Goal: Information Seeking & Learning: Check status

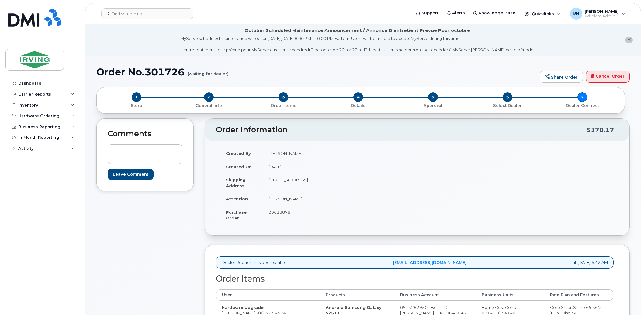
scroll to position [496, 0]
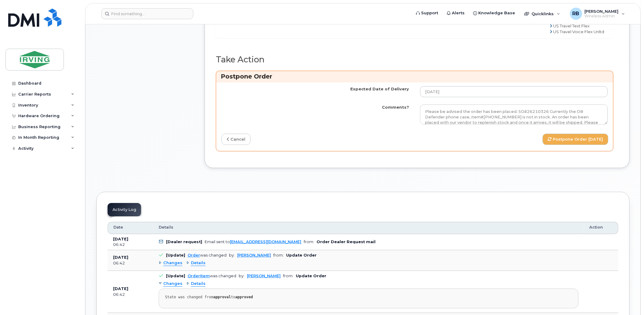
click at [470, 124] on textarea "Please be advised the order has been placed. SO#26210326 Currently the OB Defen…" at bounding box center [514, 114] width 188 height 20
paste textarea "Currently the OB Defender phone case, item#64388778 is not in stock. An order h…"
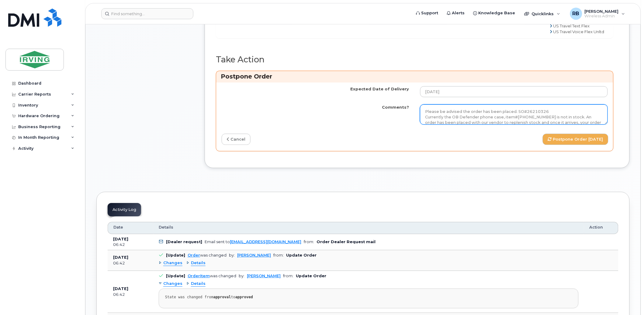
scroll to position [12, 0]
type textarea "Please be advised the order has been placed. SO#26210326 Currently the OB Defen…"
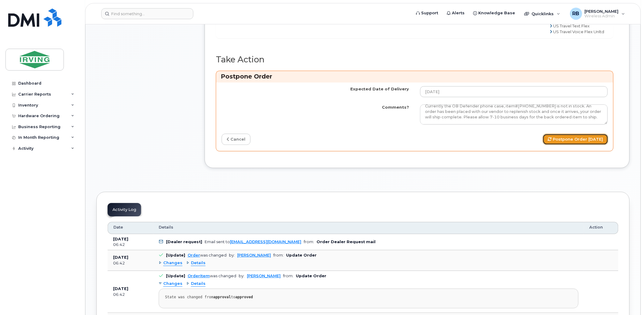
click at [553, 145] on button "Postpone Order 2025-10-02" at bounding box center [576, 139] width 66 height 11
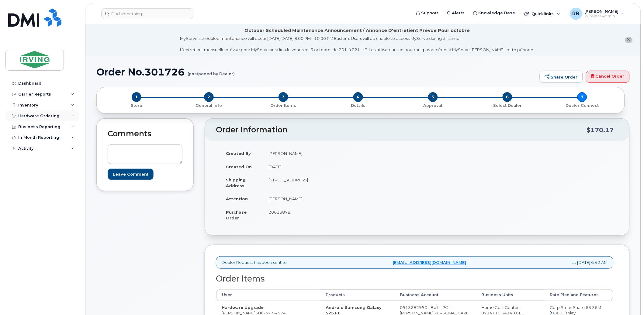
click at [40, 114] on div "Hardware Ordering" at bounding box center [38, 115] width 41 height 5
click at [26, 140] on div "Orders" at bounding box center [28, 138] width 15 height 5
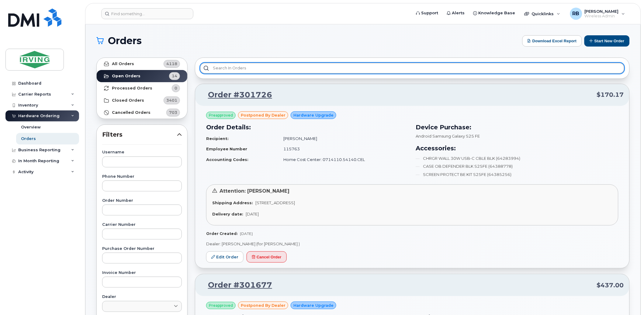
click at [227, 70] on input "text" at bounding box center [412, 68] width 425 height 11
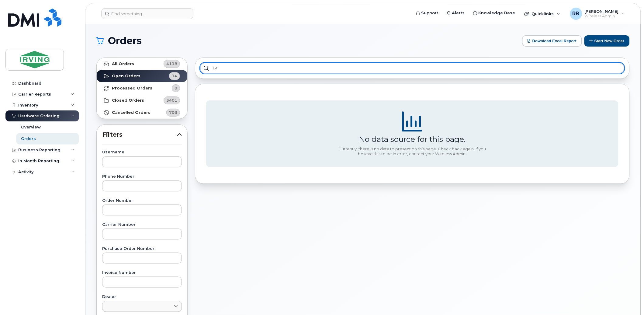
type input "b"
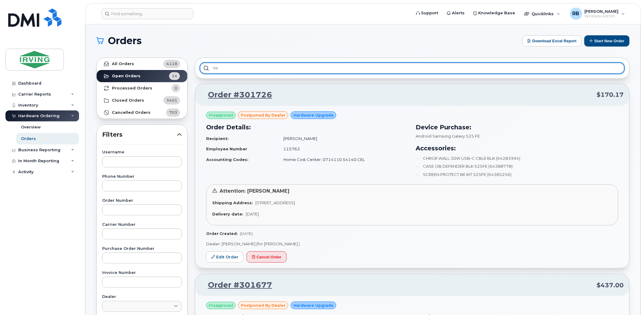
type input "v"
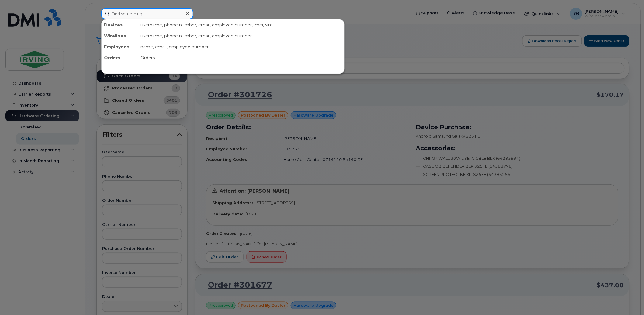
click at [150, 16] on input at bounding box center [147, 13] width 92 height 11
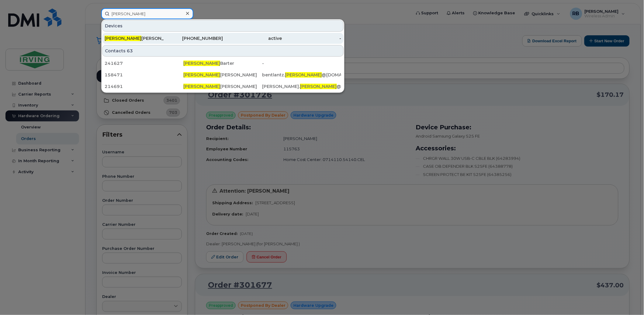
type input "brady"
click at [129, 37] on div "Brady Hammond" at bounding box center [134, 38] width 59 height 6
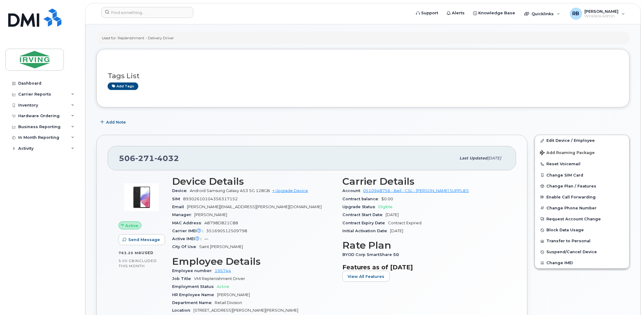
scroll to position [90, 0]
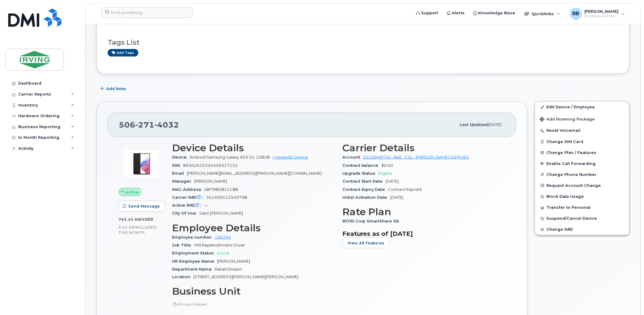
click at [137, 128] on span "271" at bounding box center [144, 124] width 19 height 9
click at [137, 127] on span "271" at bounding box center [144, 124] width 19 height 9
copy span "506 271 4032"
click at [156, 14] on input at bounding box center [147, 12] width 92 height 11
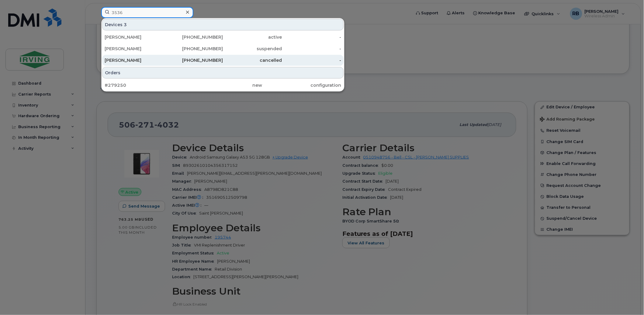
type input "3536"
click at [120, 59] on div "[PERSON_NAME]" at bounding box center [134, 60] width 59 height 6
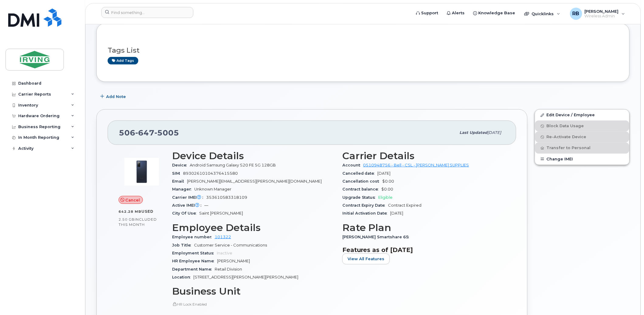
scroll to position [90, 0]
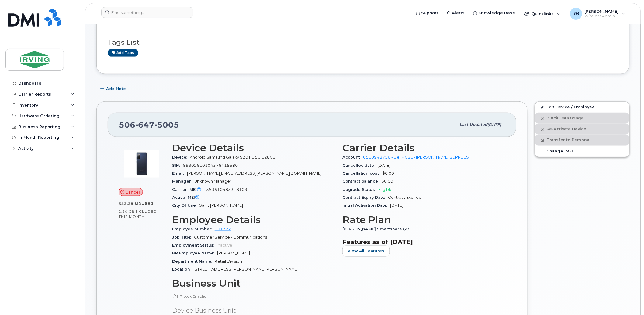
click at [218, 189] on span "353610583318109" at bounding box center [226, 189] width 41 height 5
copy span "353610583318109"
click at [249, 193] on div "Active IMEI Active IMEI is refreshed daily with a delay of up to 48 hours follo…" at bounding box center [253, 197] width 163 height 8
click at [51, 116] on div "Hardware Ordering" at bounding box center [38, 115] width 41 height 5
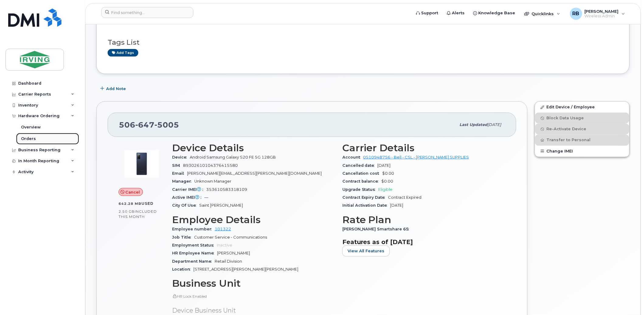
click at [25, 138] on div "Orders" at bounding box center [28, 138] width 15 height 5
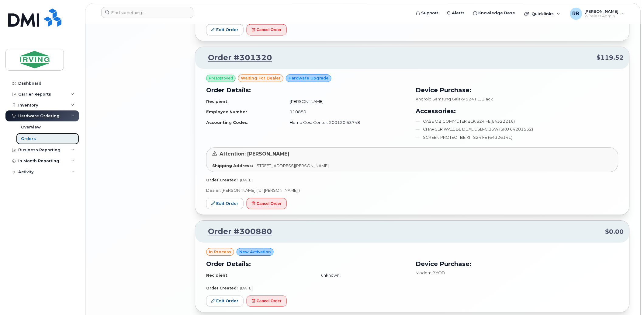
scroll to position [1126, 0]
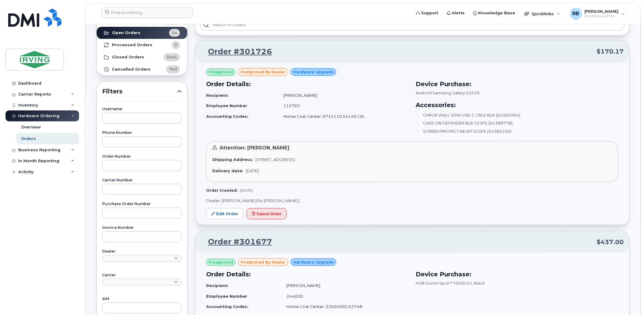
scroll to position [45, 0]
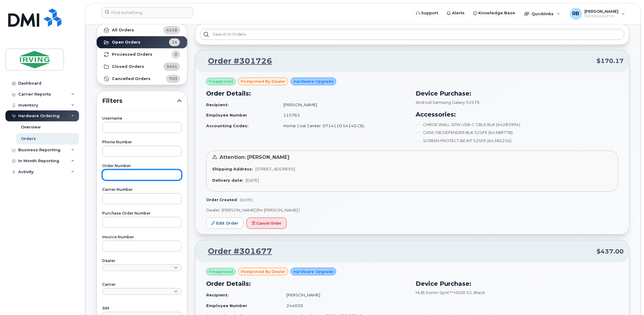
click at [126, 173] on input "text" at bounding box center [142, 174] width 80 height 11
paste input "250020"
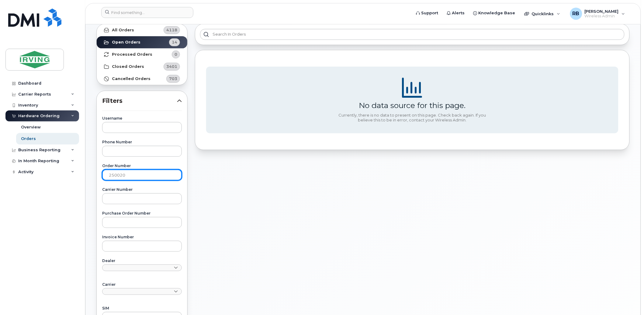
scroll to position [0, 0]
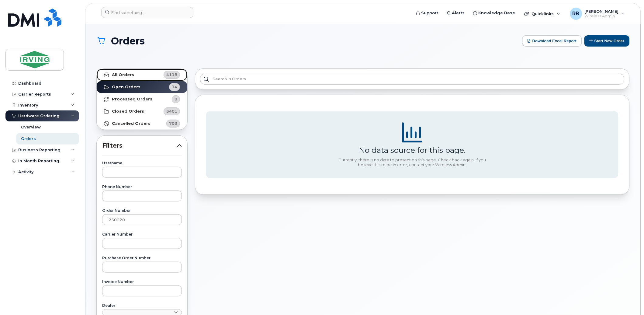
click at [134, 75] on link "All Orders 4118" at bounding box center [142, 75] width 91 height 12
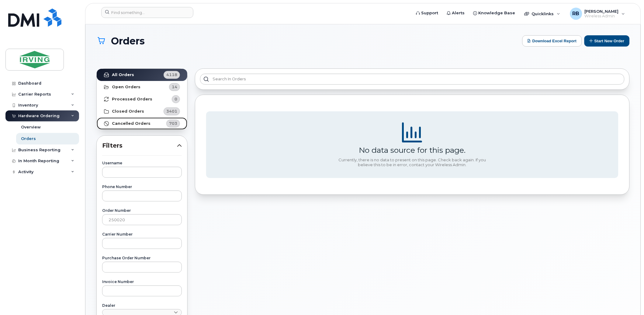
click at [152, 122] on link "Cancelled Orders 703" at bounding box center [142, 123] width 91 height 12
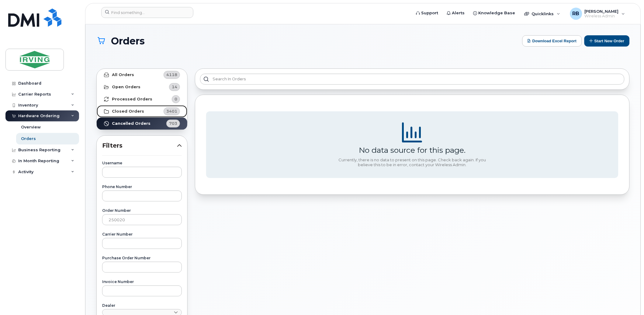
click at [151, 111] on link "Closed Orders 3401" at bounding box center [142, 111] width 91 height 12
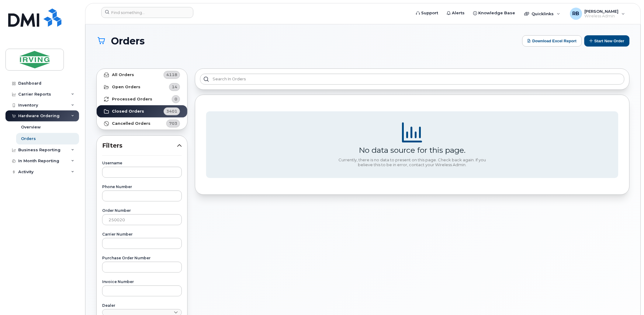
click at [455, 294] on div "No data source for this page. Currently, there is no data to present on this pa…" at bounding box center [412, 276] width 442 height 423
click at [113, 222] on input "250020" at bounding box center [142, 219] width 80 height 11
paste input "818347"
type input "818347"
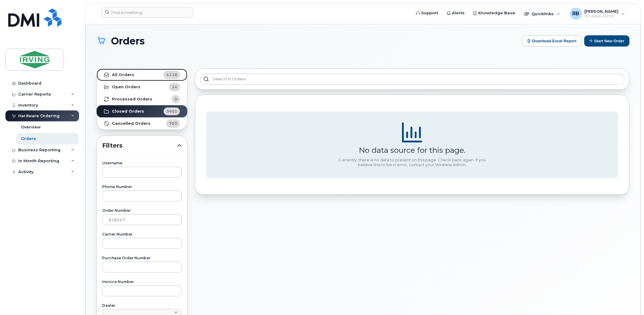
click at [128, 78] on link "All Orders 4118" at bounding box center [142, 75] width 91 height 12
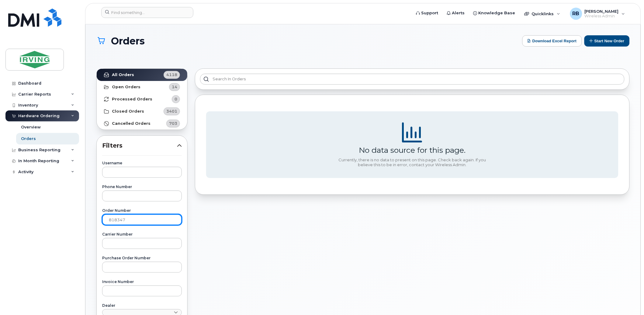
click at [124, 217] on input "818347" at bounding box center [142, 219] width 80 height 11
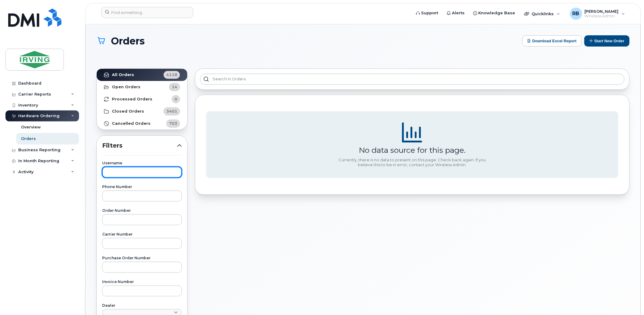
click at [127, 175] on input "text" at bounding box center [142, 172] width 80 height 11
paste input "[PERSON_NAME]"
type input "m"
